Goal: Transaction & Acquisition: Book appointment/travel/reservation

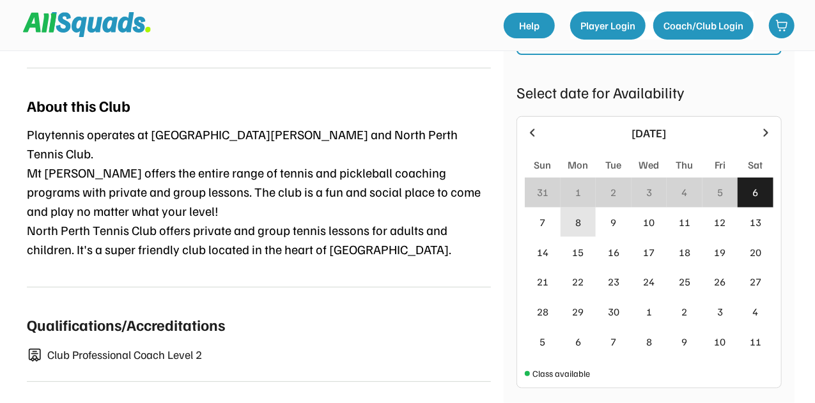
scroll to position [552, 0]
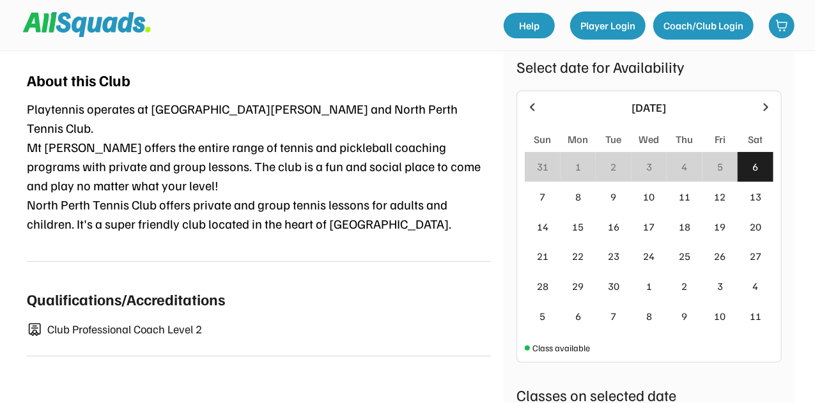
click at [762, 100] on icon at bounding box center [766, 107] width 14 height 14
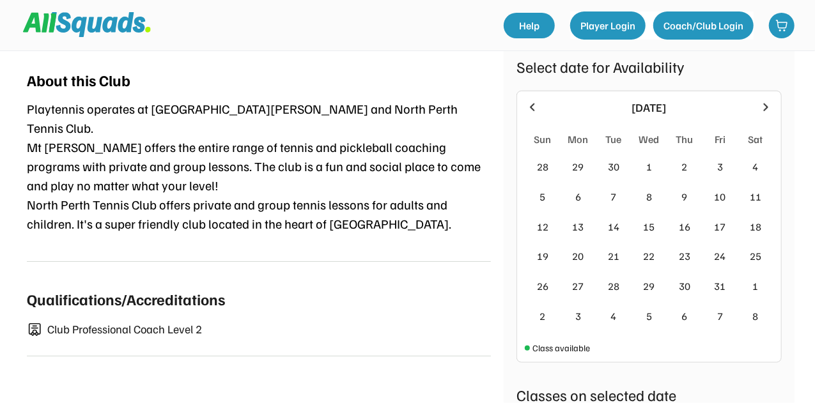
click at [764, 100] on icon at bounding box center [766, 107] width 14 height 14
click at [538, 100] on icon at bounding box center [532, 107] width 14 height 14
click at [532, 103] on icon at bounding box center [532, 107] width 4 height 8
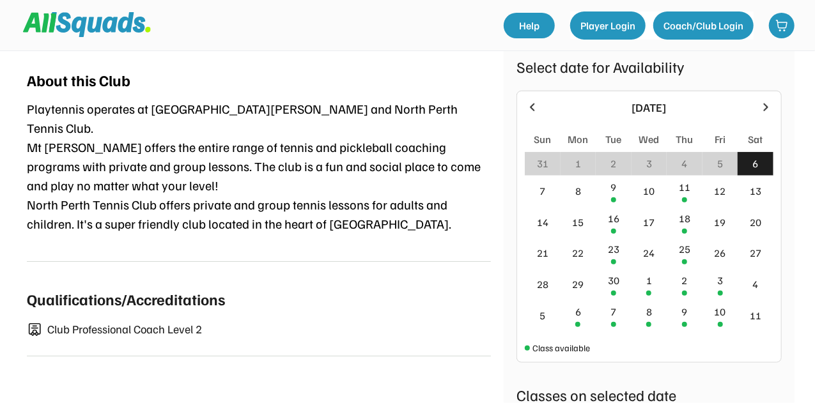
drag, startPoint x: 532, startPoint y: 77, endPoint x: 761, endPoint y: 76, distance: 228.2
click at [761, 100] on icon at bounding box center [766, 107] width 14 height 14
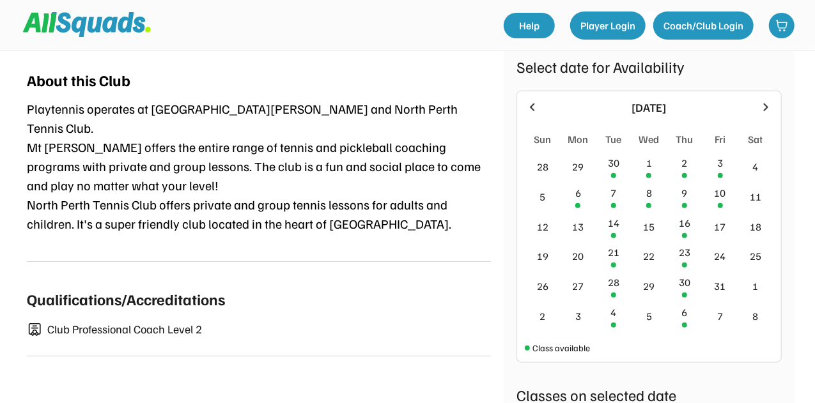
click at [525, 100] on div at bounding box center [532, 107] width 15 height 15
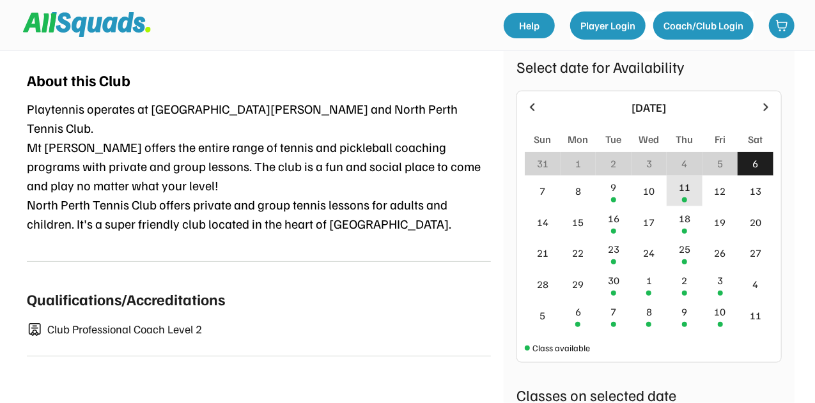
click at [685, 176] on div "11" at bounding box center [685, 191] width 36 height 31
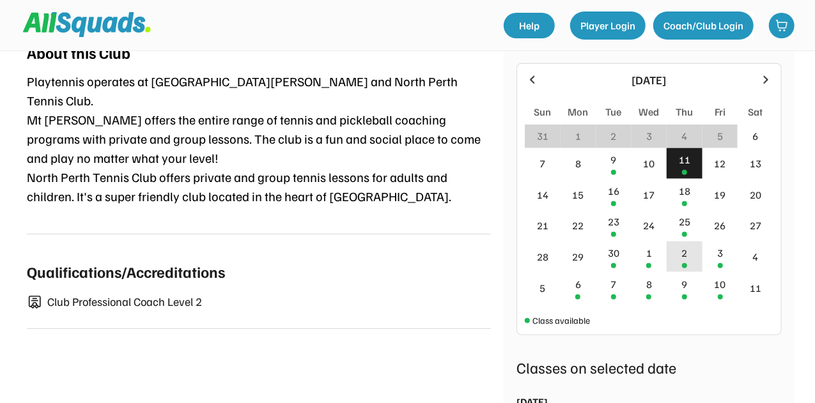
scroll to position [577, 0]
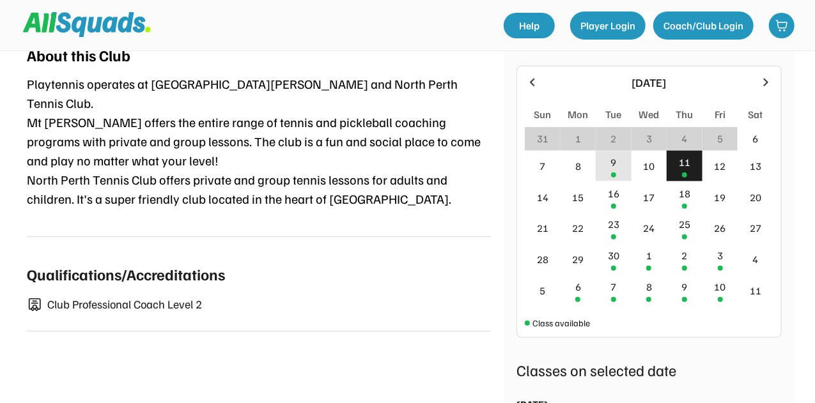
click at [621, 151] on div "9" at bounding box center [614, 166] width 36 height 31
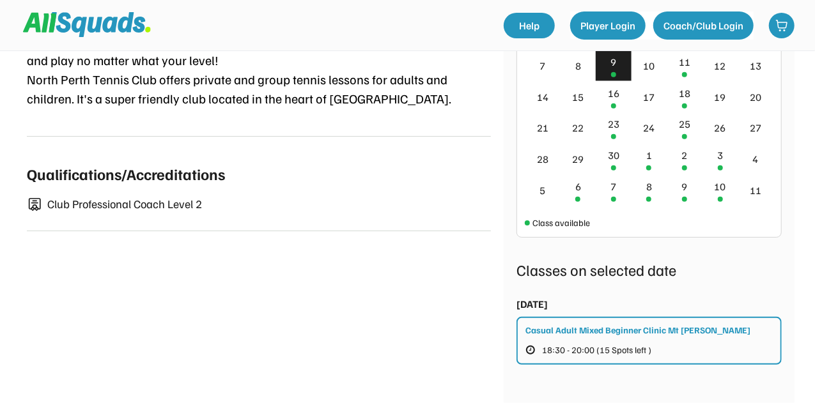
scroll to position [681, 0]
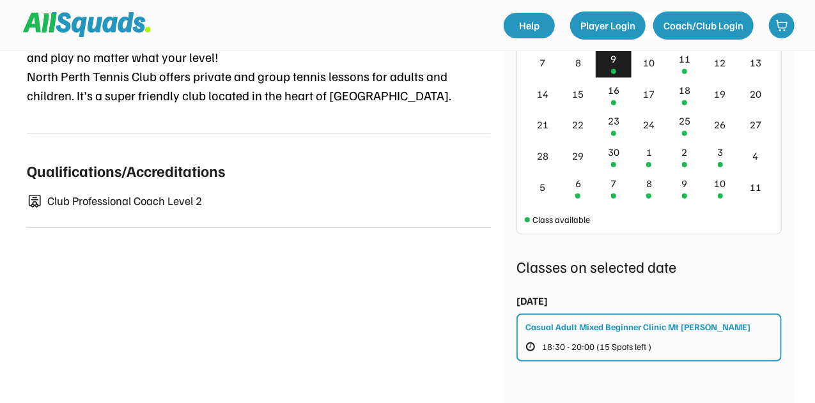
click at [629, 320] on div "Casual Adult Mixed Beginner Clinic Mt [PERSON_NAME]" at bounding box center [637, 326] width 225 height 13
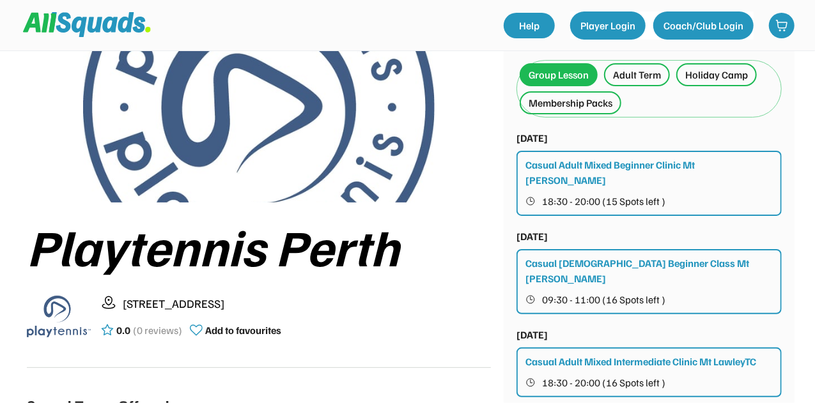
scroll to position [109, 0]
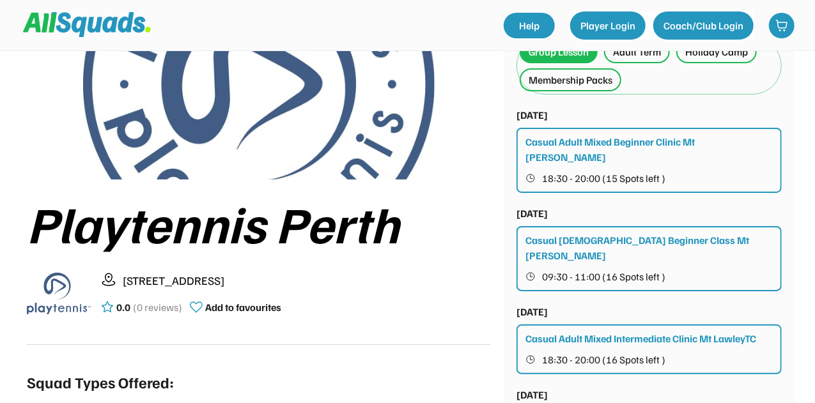
click at [594, 355] on span "18:30 - 20:00 (16 Spots left )" at bounding box center [603, 360] width 123 height 10
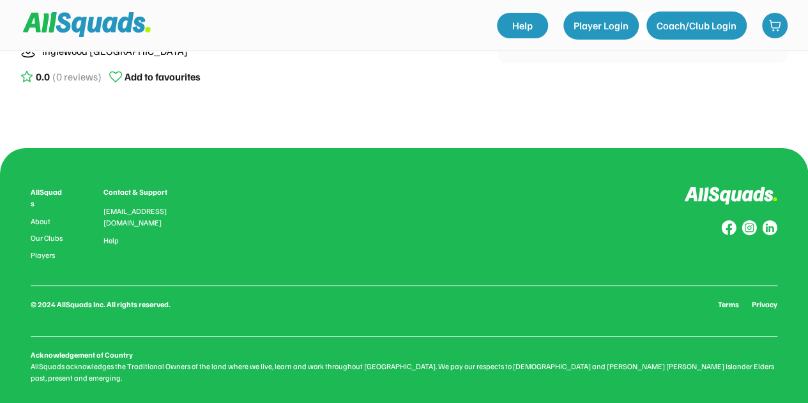
scroll to position [641, 0]
